Goal: Obtain resource: Download file/media

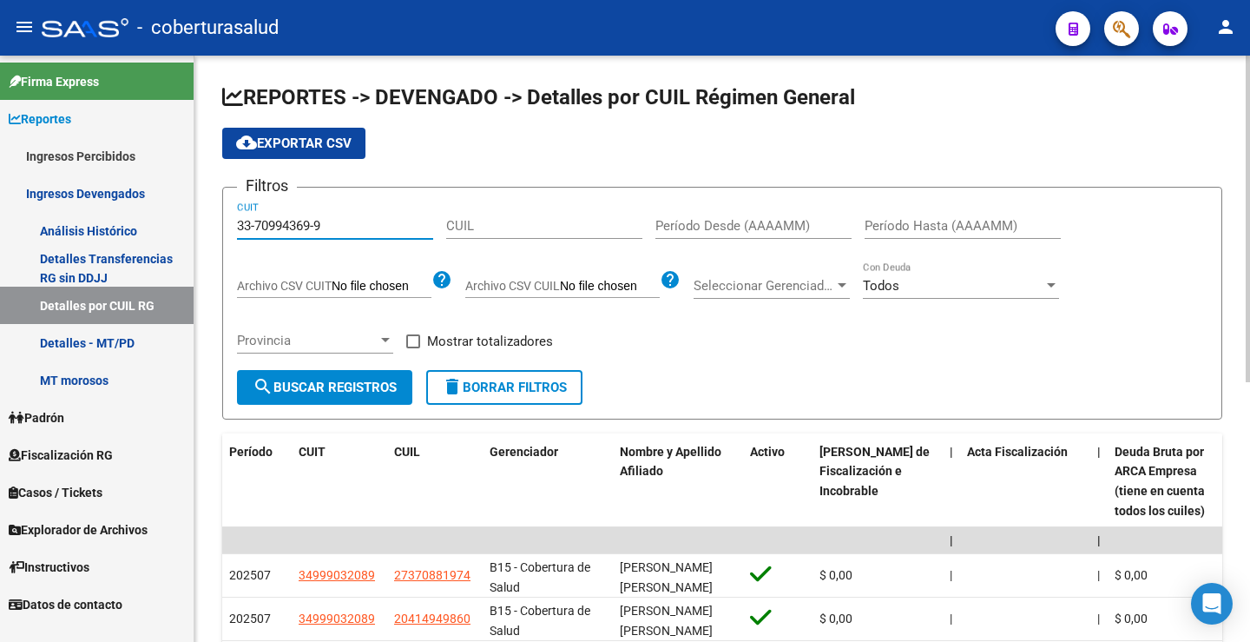
type input "33-70994369-9"
drag, startPoint x: 333, startPoint y: 396, endPoint x: 430, endPoint y: 378, distance: 98.1
click at [333, 395] on button "search Buscar Registros" at bounding box center [324, 387] width 175 height 35
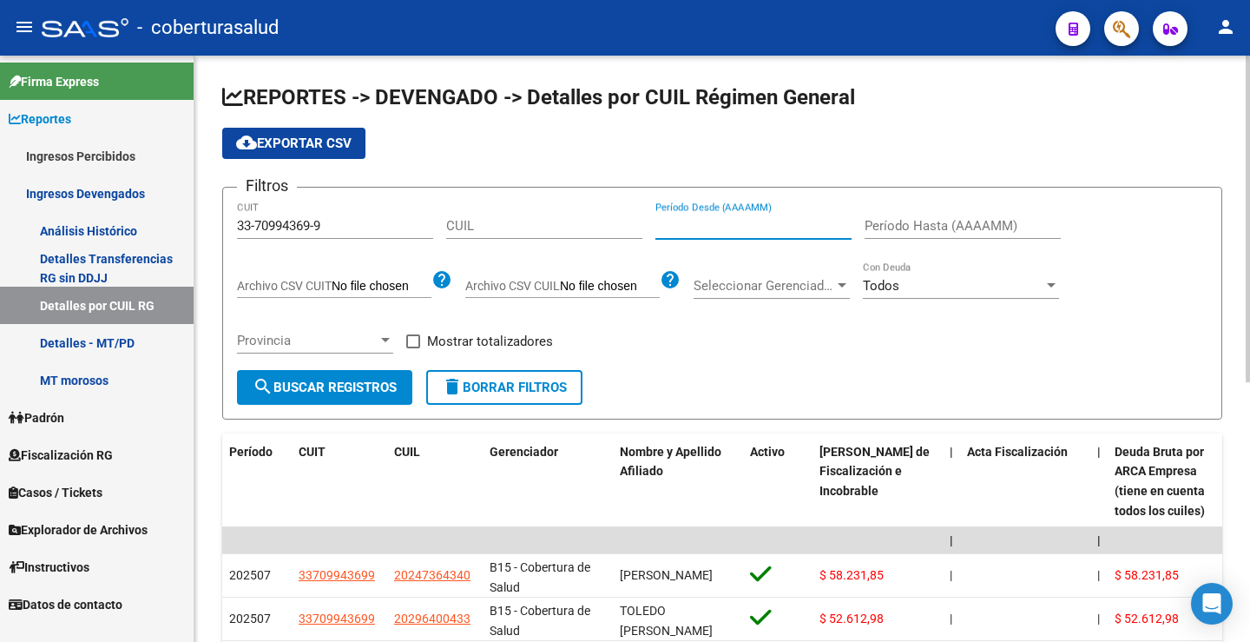
click at [699, 225] on input "Período Desde (AAAAMM)" at bounding box center [753, 226] width 196 height 16
type input "0"
type input "202507"
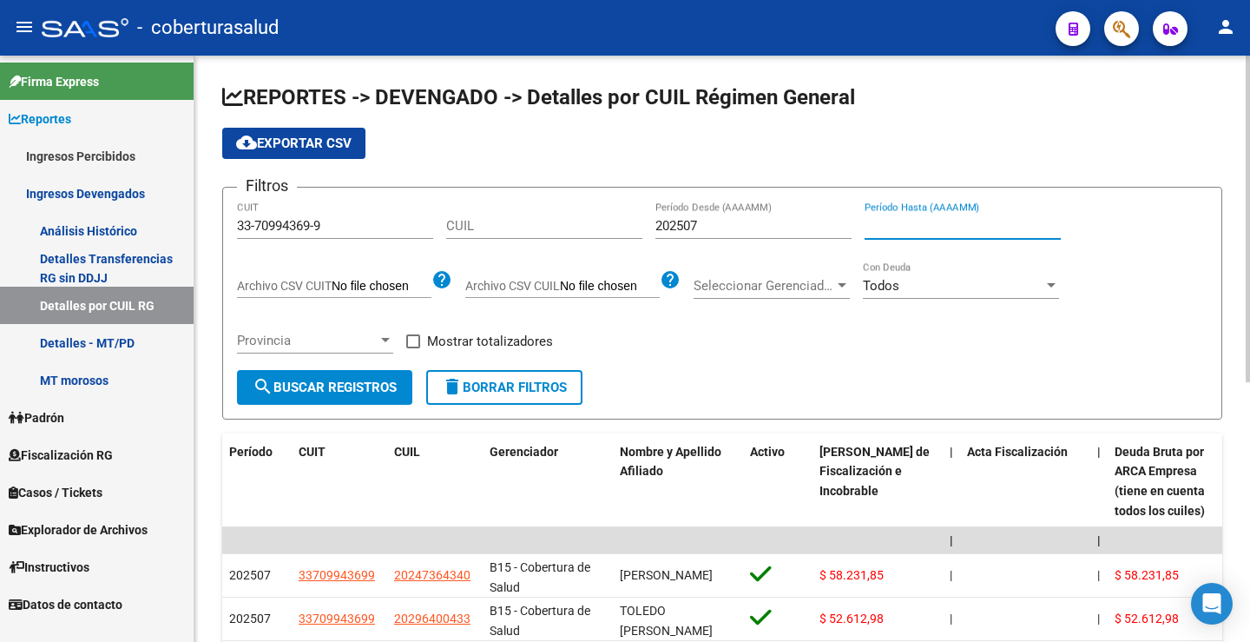
click at [928, 227] on input "Período Hasta (AAAAMM)" at bounding box center [963, 226] width 196 height 16
type input "202507"
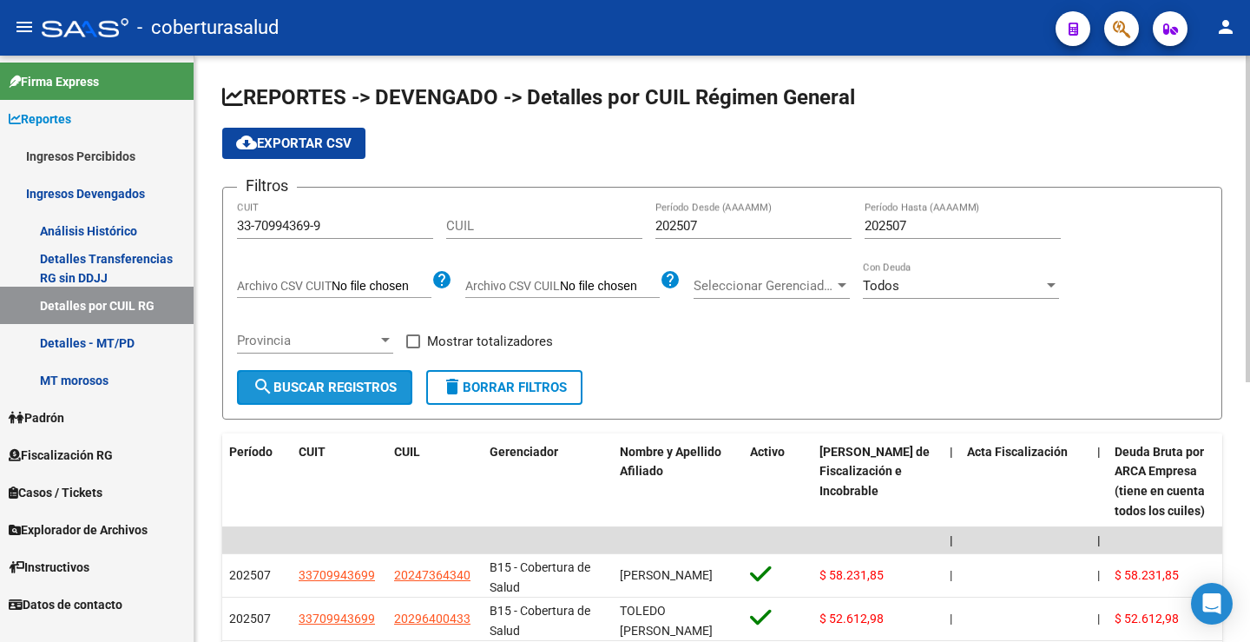
click at [365, 385] on span "search Buscar Registros" at bounding box center [325, 387] width 144 height 16
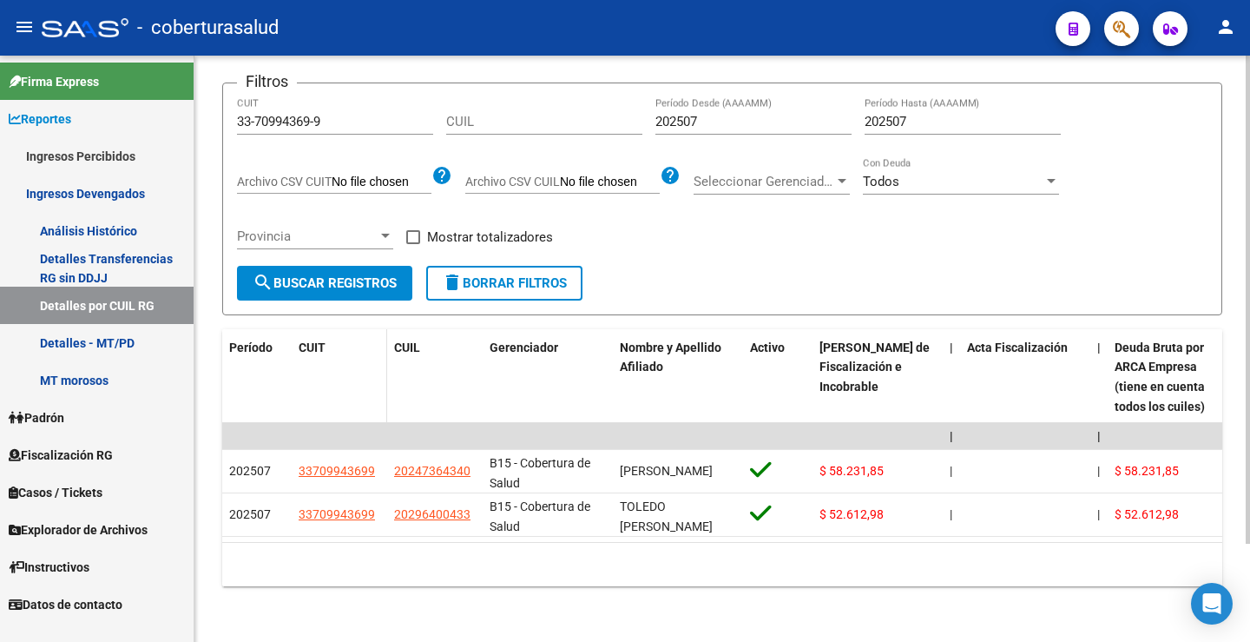
scroll to position [118, 0]
click at [335, 275] on span "search Buscar Registros" at bounding box center [325, 283] width 144 height 16
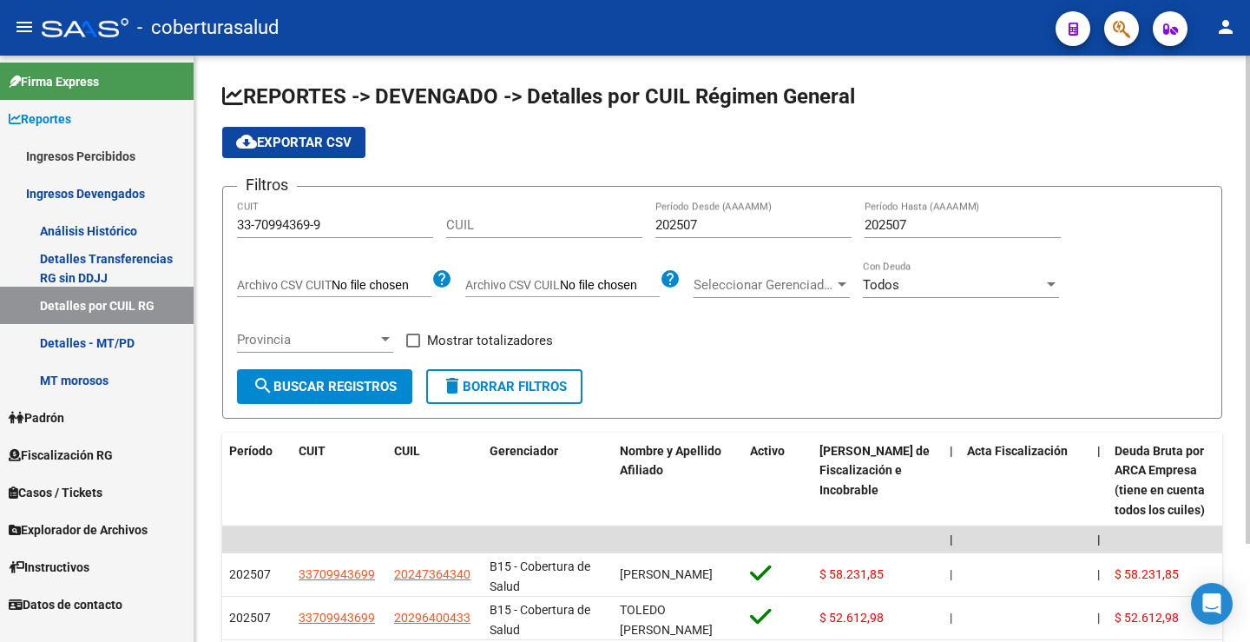
scroll to position [0, 0]
click at [304, 150] on span "cloud_download Exportar CSV" at bounding box center [293, 143] width 115 height 16
